Goal: Information Seeking & Learning: Learn about a topic

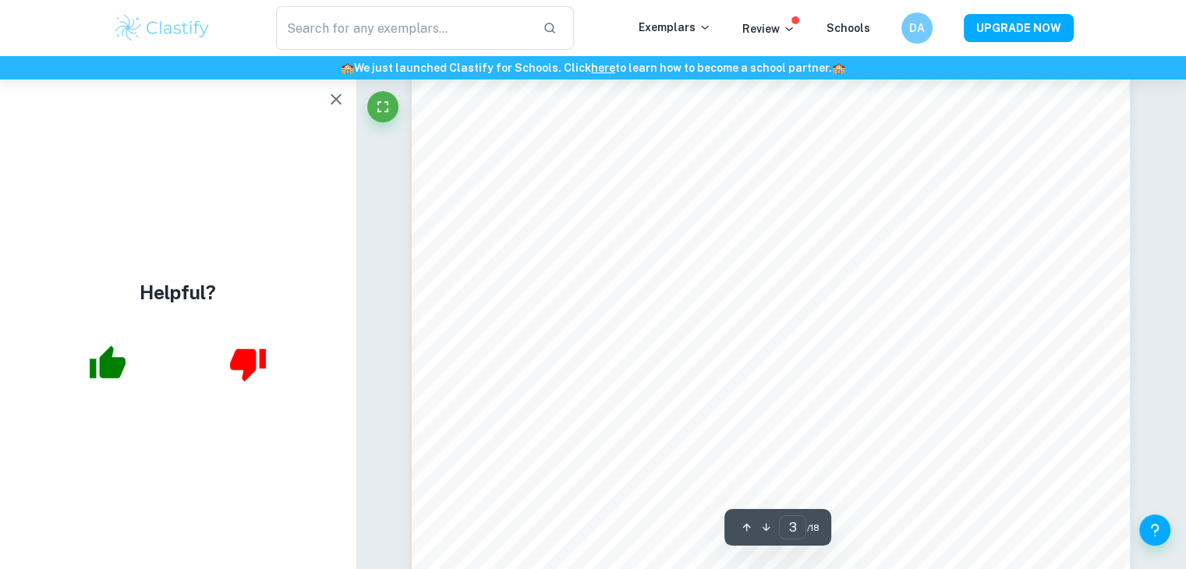
scroll to position [2376, 0]
type input "5"
type input "3"
